Goal: Go to known website: Go to known website

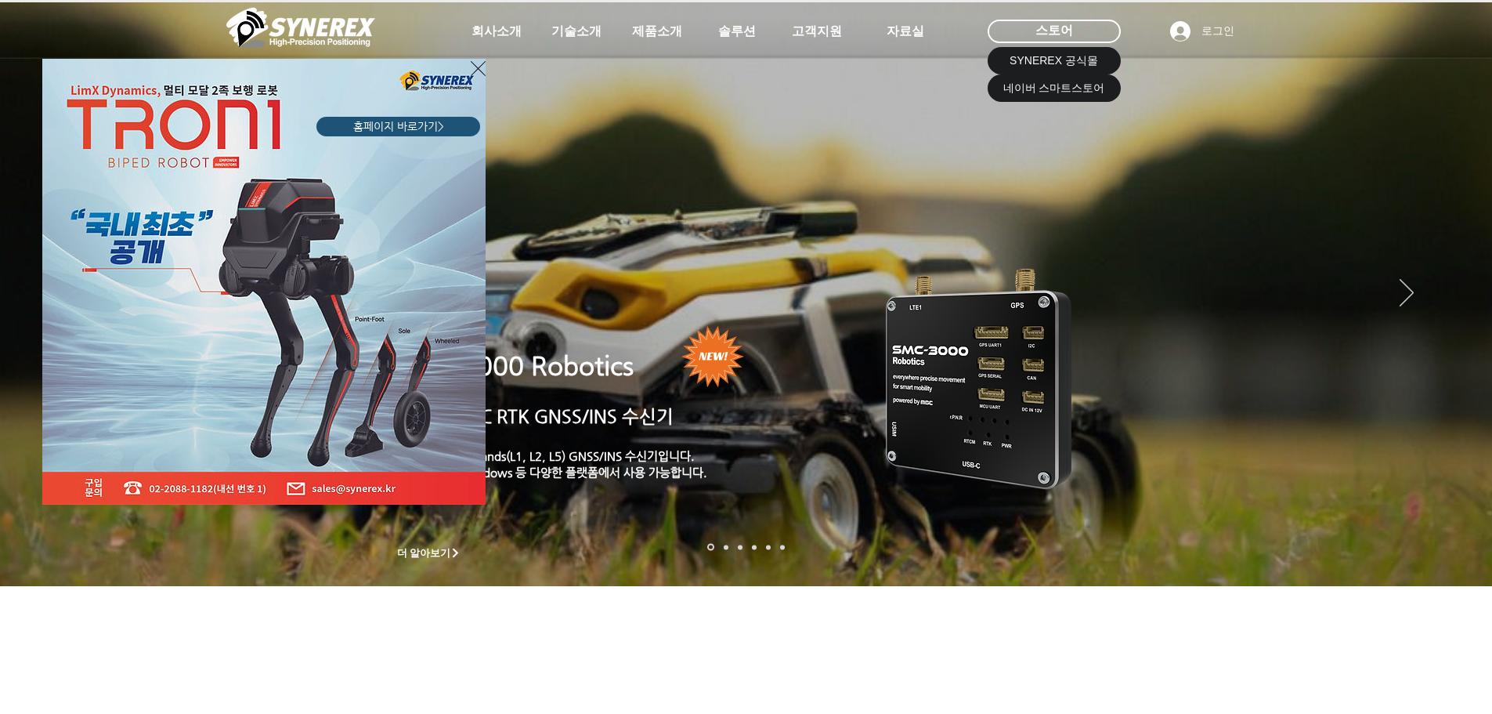
click at [1065, 92] on div "LimX Dinamics" at bounding box center [746, 357] width 1492 height 714
click at [1083, 32] on div "LimX Dinamics" at bounding box center [746, 357] width 1492 height 714
click at [1066, 34] on div "LimX Dinamics" at bounding box center [746, 357] width 1492 height 714
click at [476, 67] on icon "사이트로 돌아가기" at bounding box center [478, 69] width 15 height 20
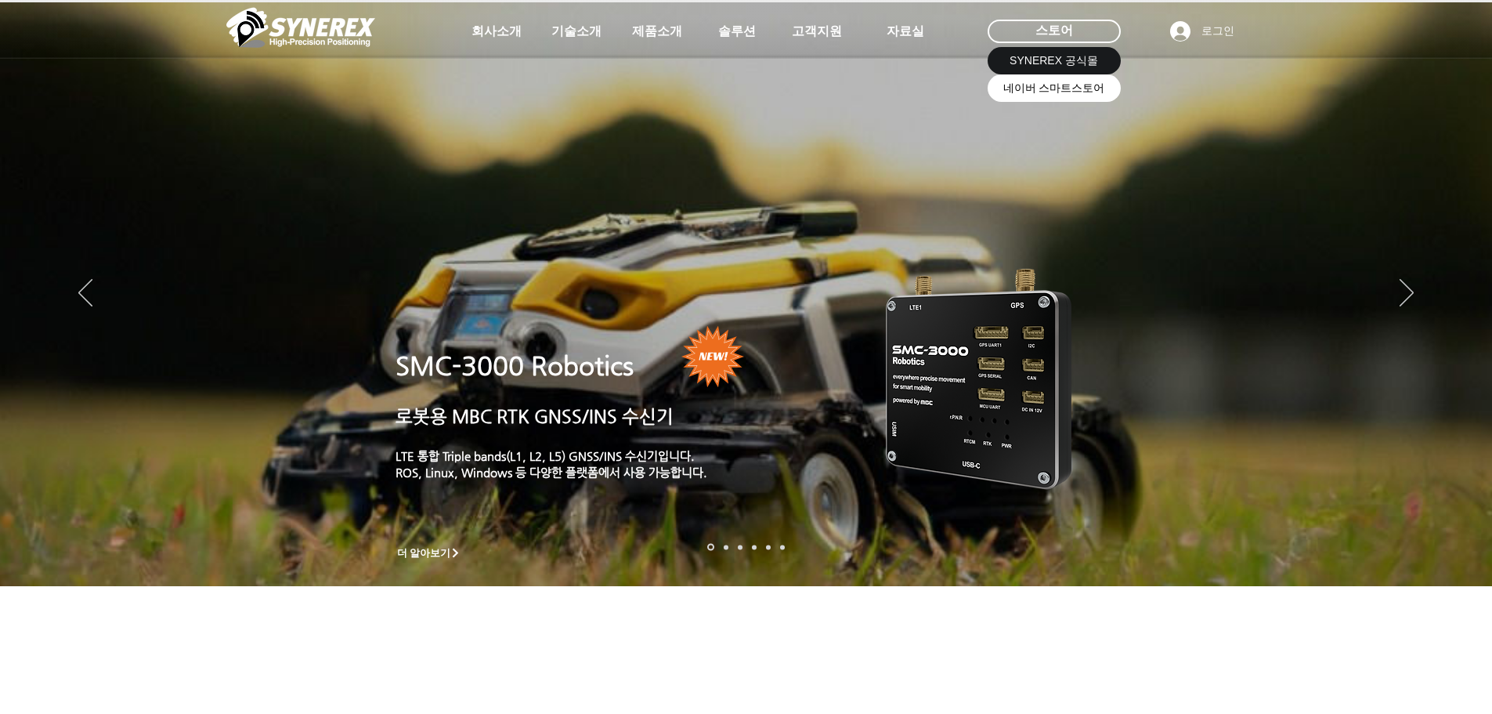
click at [1051, 84] on span "네이버 스마트스토어" at bounding box center [1054, 89] width 102 height 16
